Goal: Task Accomplishment & Management: Use online tool/utility

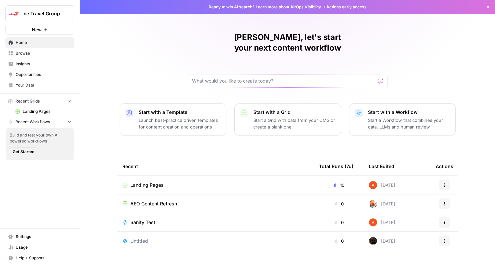
click at [149, 182] on span "Landing Pages" at bounding box center [146, 185] width 33 height 7
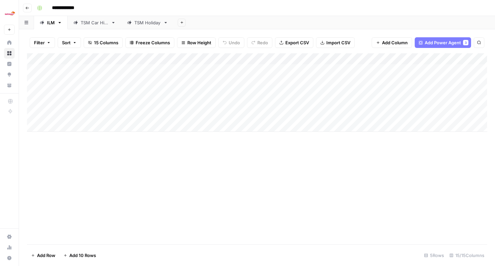
click at [149, 23] on div "TSM Holiday" at bounding box center [147, 22] width 26 height 7
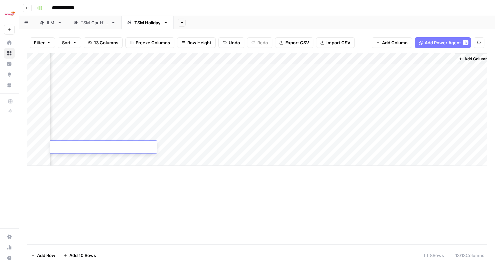
scroll to position [0, 536]
click at [411, 70] on div "Add Column" at bounding box center [257, 109] width 460 height 113
click at [411, 70] on div "Add Column" at bounding box center [257, 115] width 460 height 124
click at [435, 68] on div "Add Column" at bounding box center [257, 115] width 460 height 124
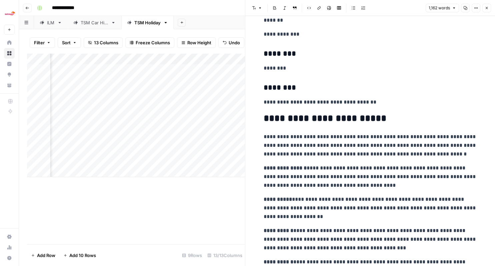
scroll to position [192, 0]
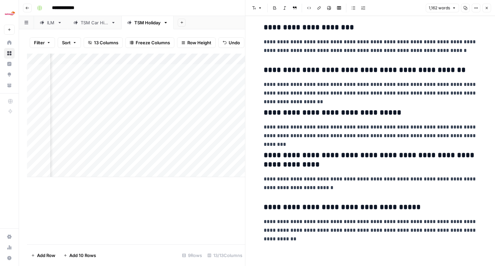
scroll to position [1308, 0]
